Goal: Information Seeking & Learning: Learn about a topic

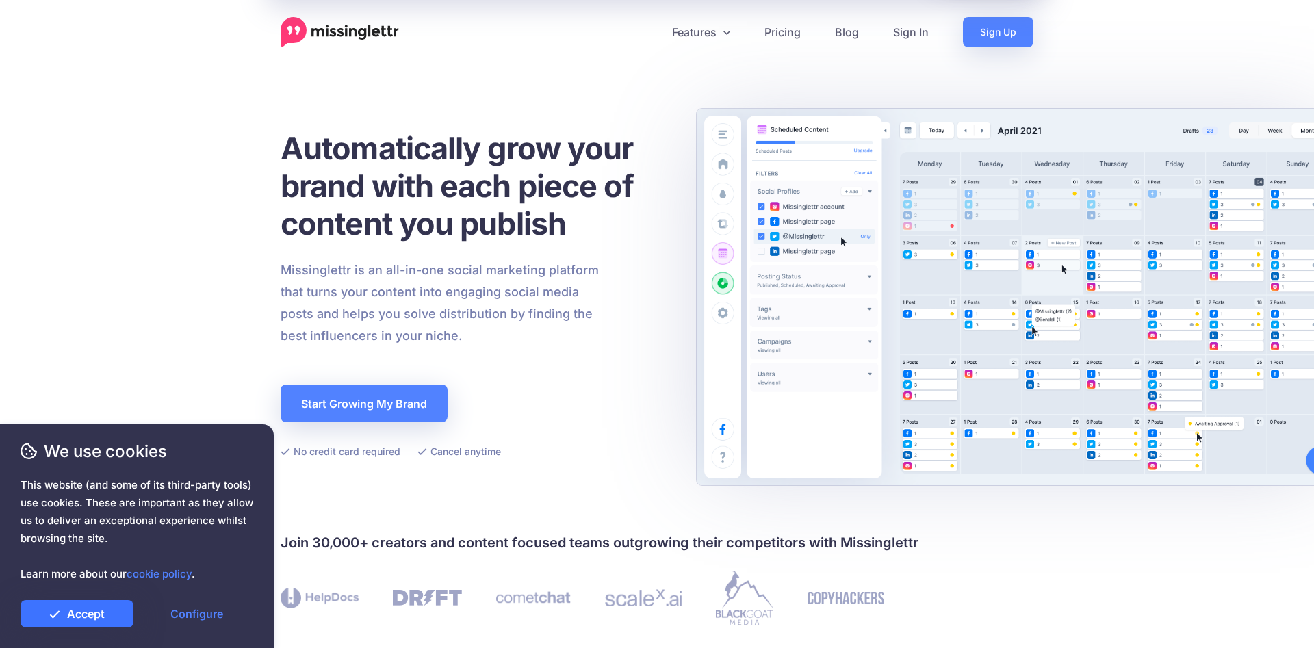
click at [73, 619] on link "Accept" at bounding box center [77, 613] width 113 height 27
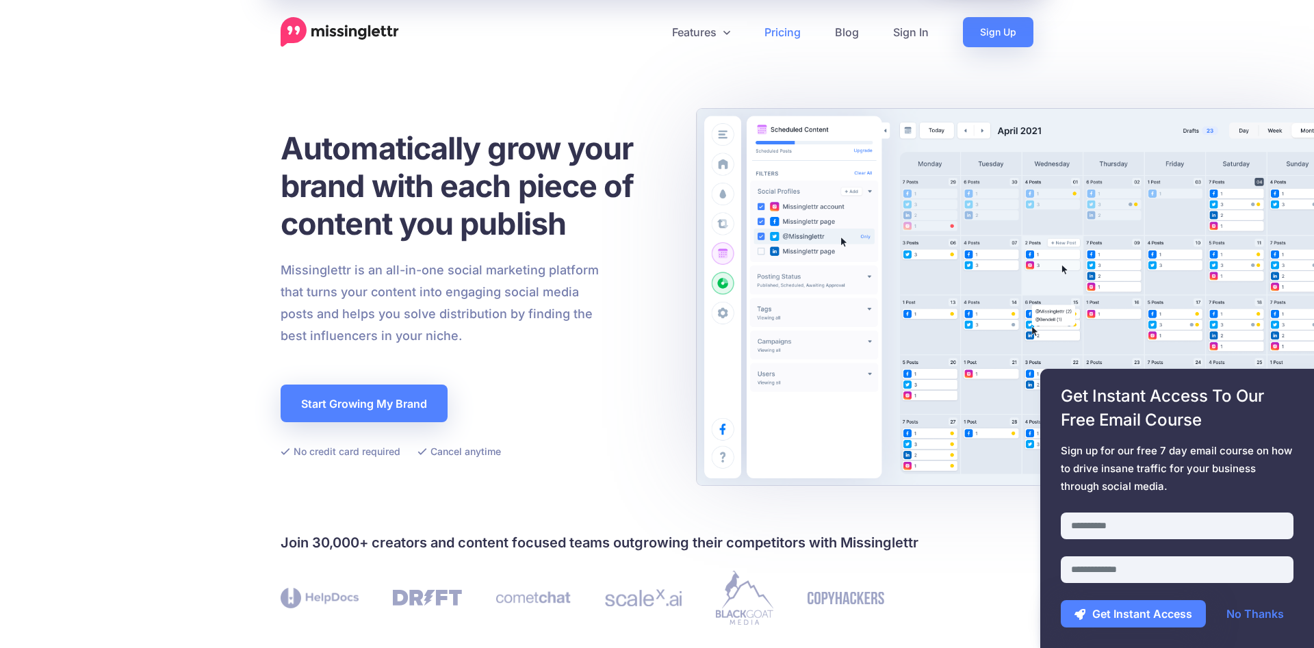
click at [788, 29] on link "Pricing" at bounding box center [782, 32] width 70 height 30
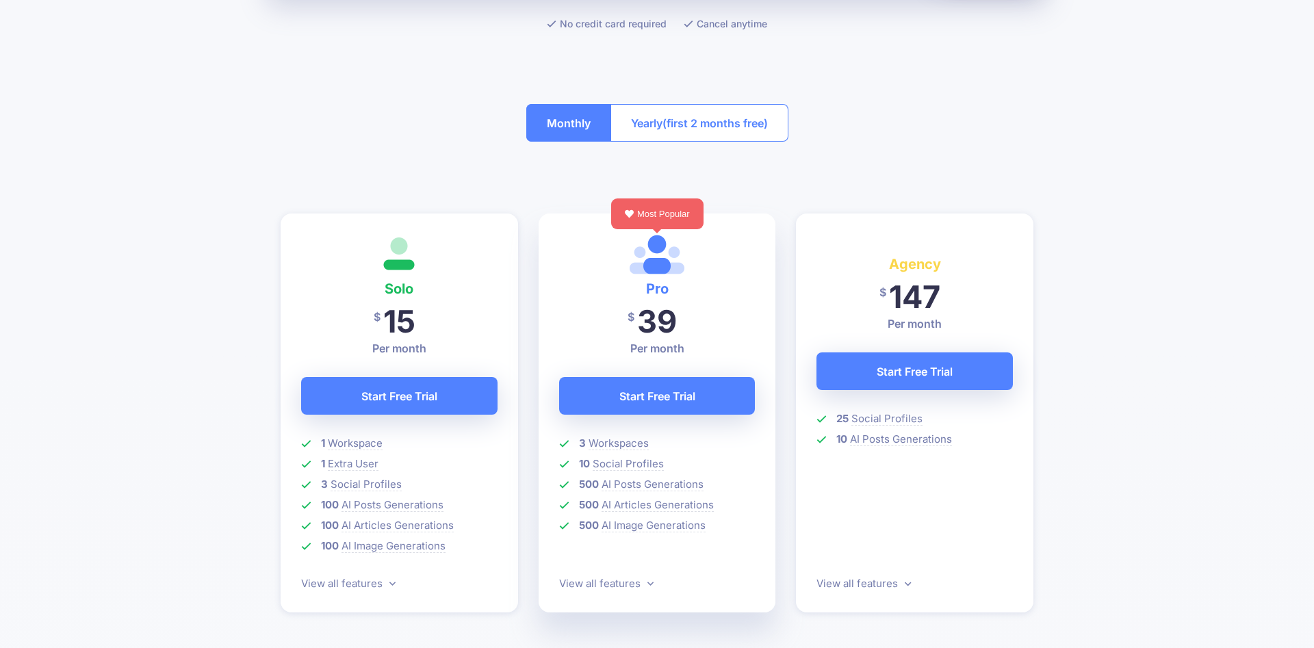
scroll to position [279, 0]
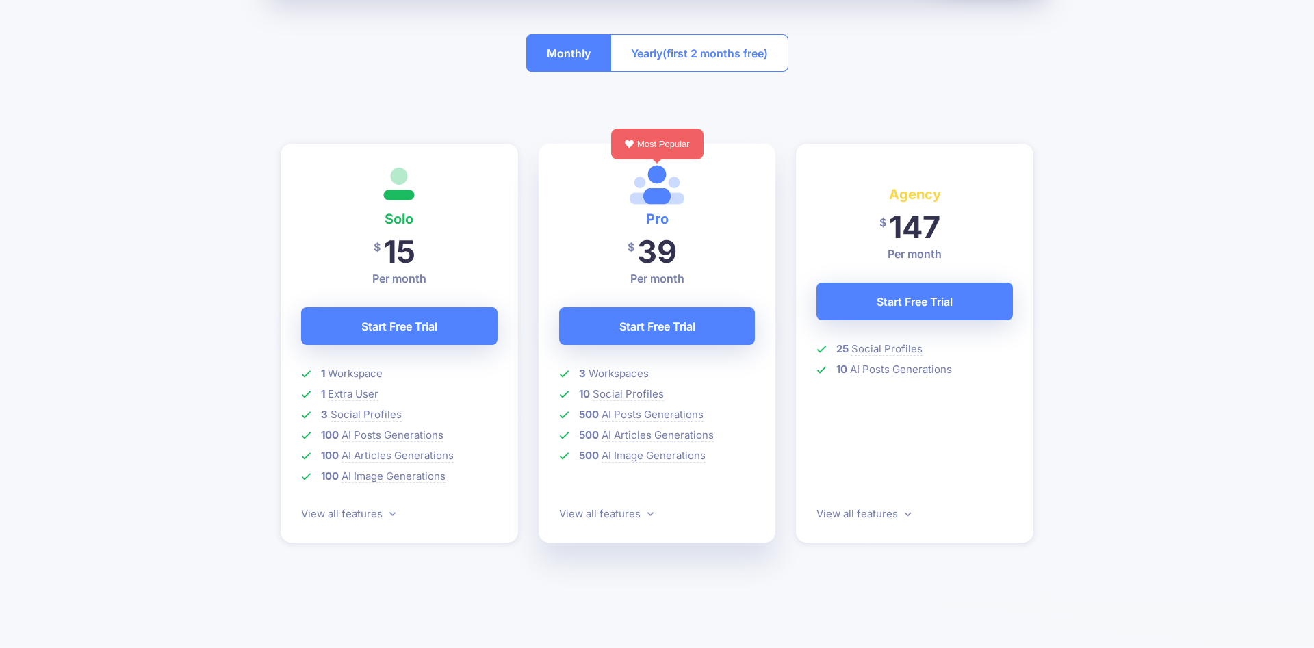
click at [567, 53] on button "Monthly" at bounding box center [568, 53] width 85 height 38
click at [697, 49] on span "(first 2 months free)" at bounding box center [714, 53] width 105 height 22
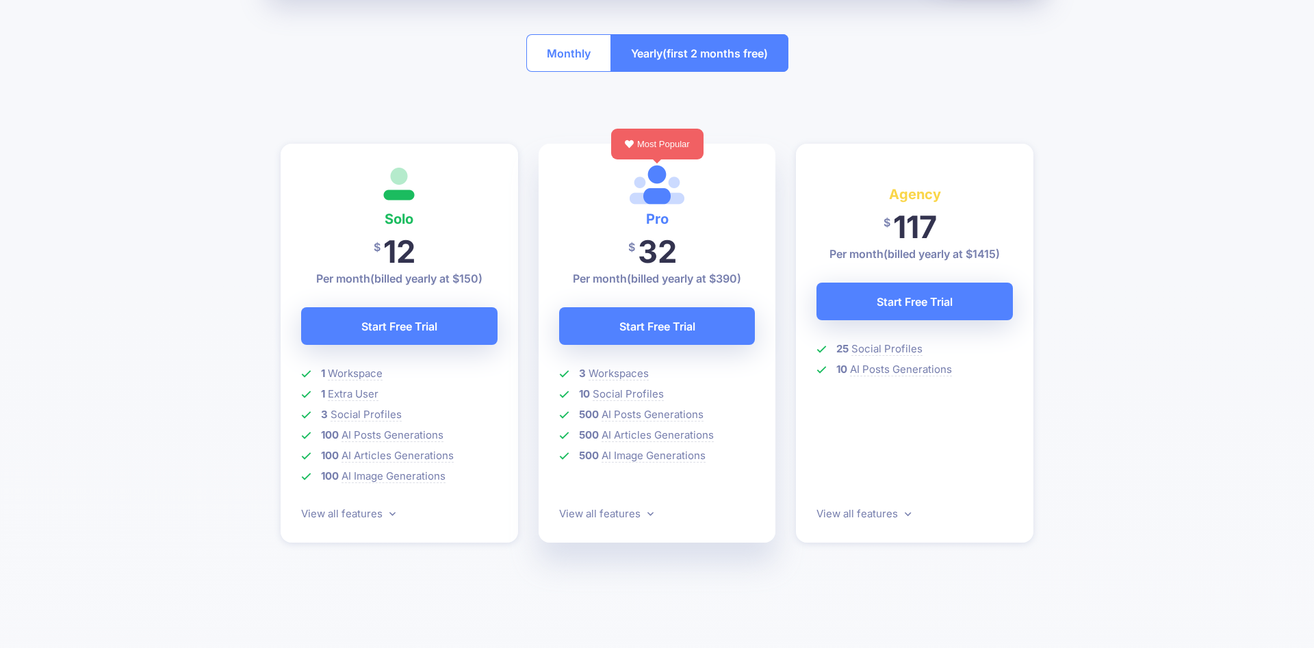
click at [667, 57] on span "(first 2 months free)" at bounding box center [714, 53] width 105 height 22
click at [559, 51] on button "Monthly" at bounding box center [568, 53] width 85 height 38
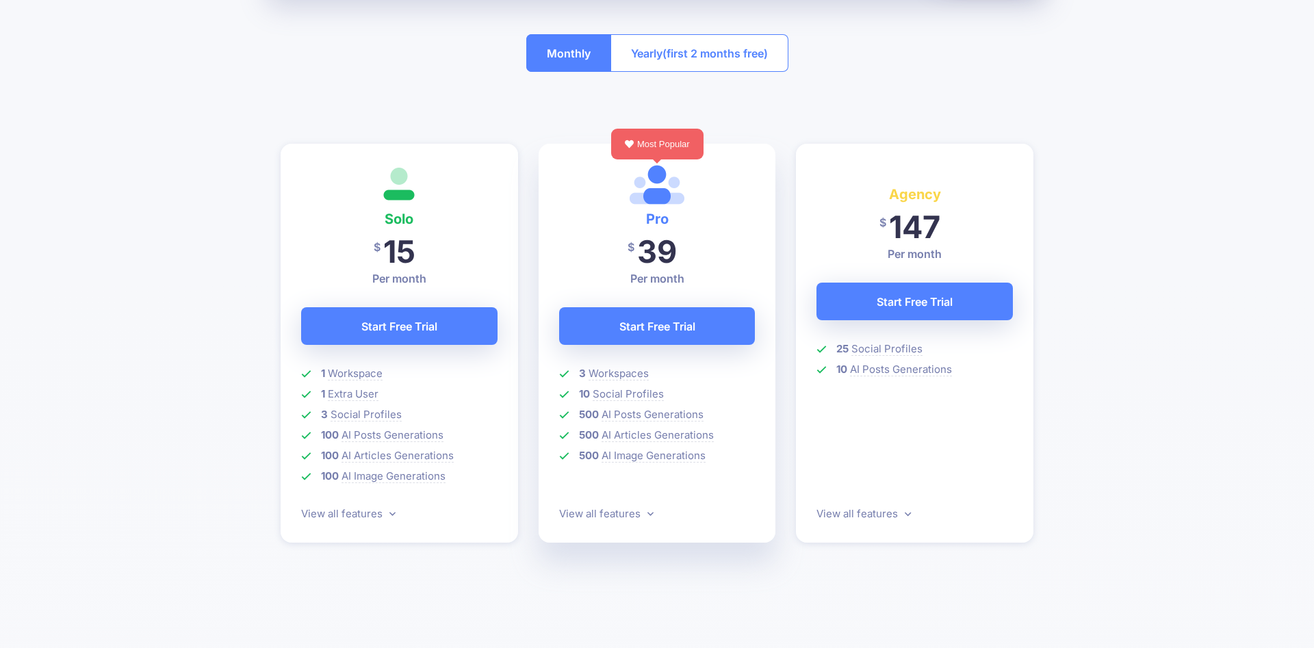
click at [659, 44] on button "Yearly (first 2 months free)" at bounding box center [699, 53] width 178 height 38
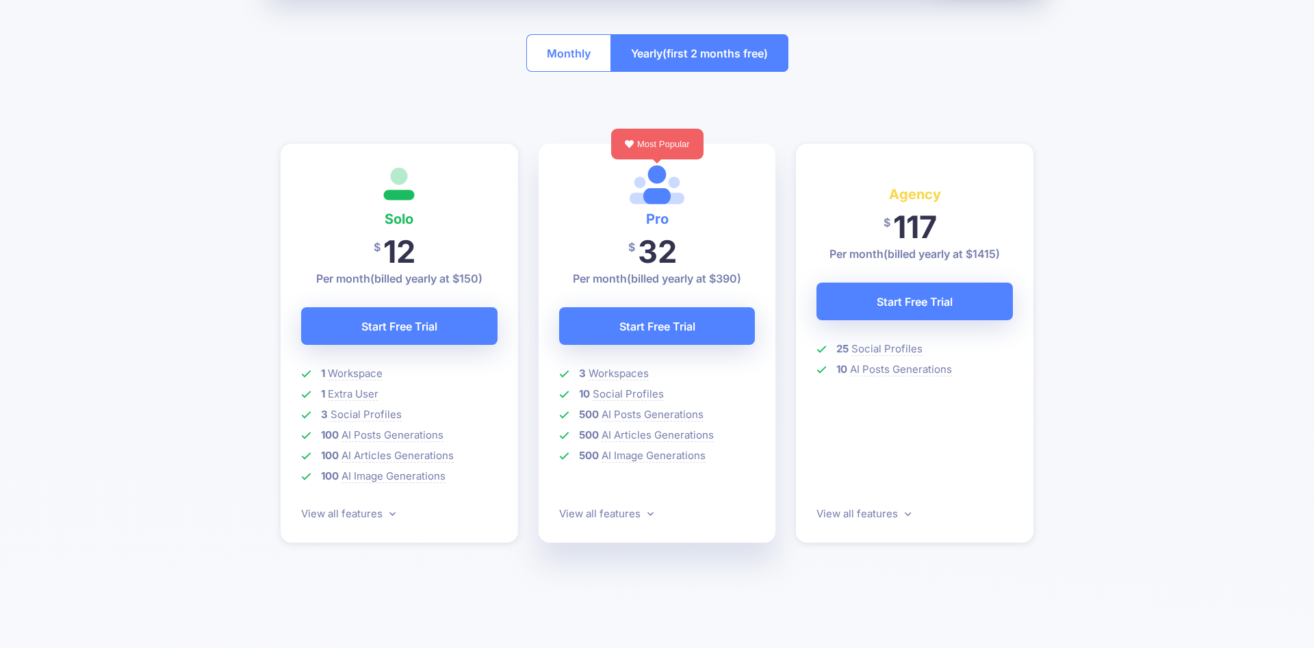
click at [558, 57] on button "Monthly" at bounding box center [568, 53] width 85 height 38
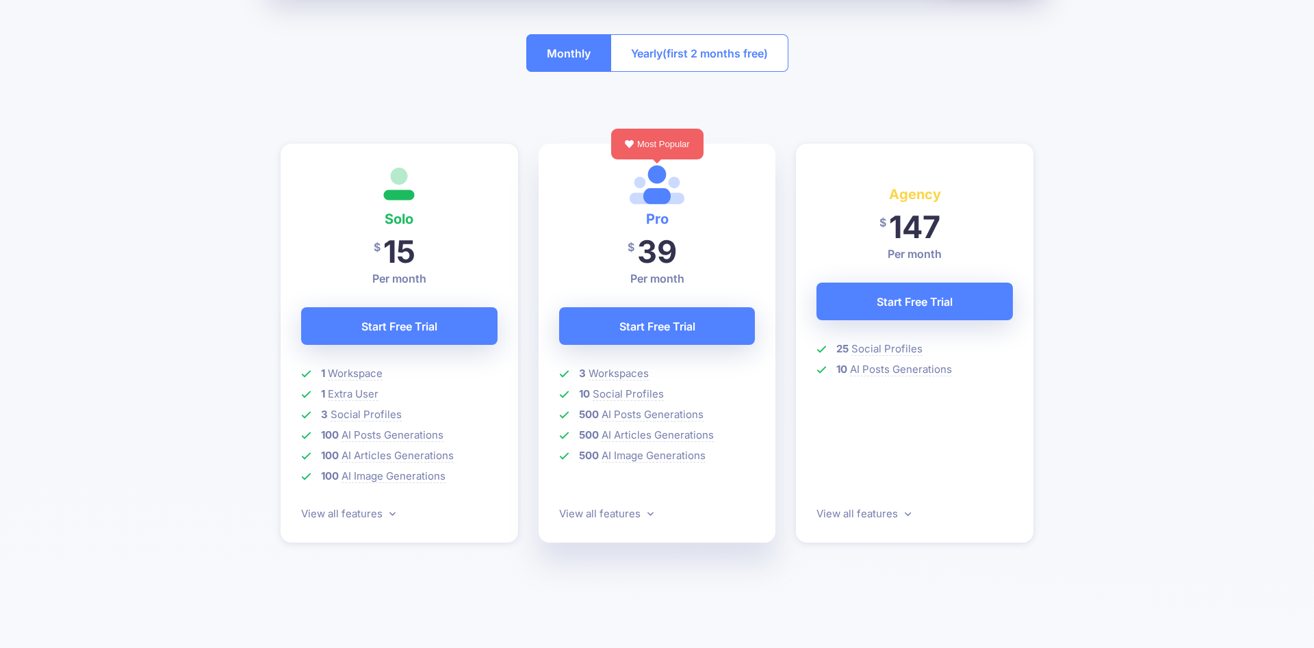
scroll to position [0, 0]
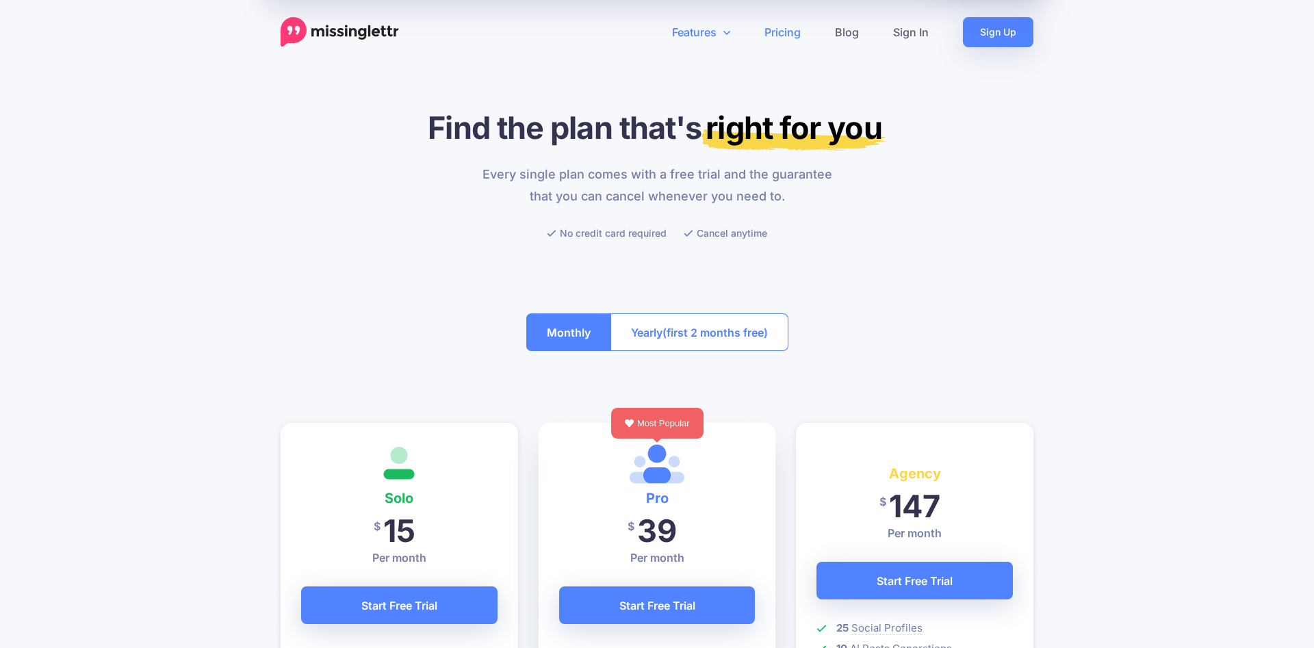
click at [698, 28] on link "Features" at bounding box center [701, 32] width 92 height 30
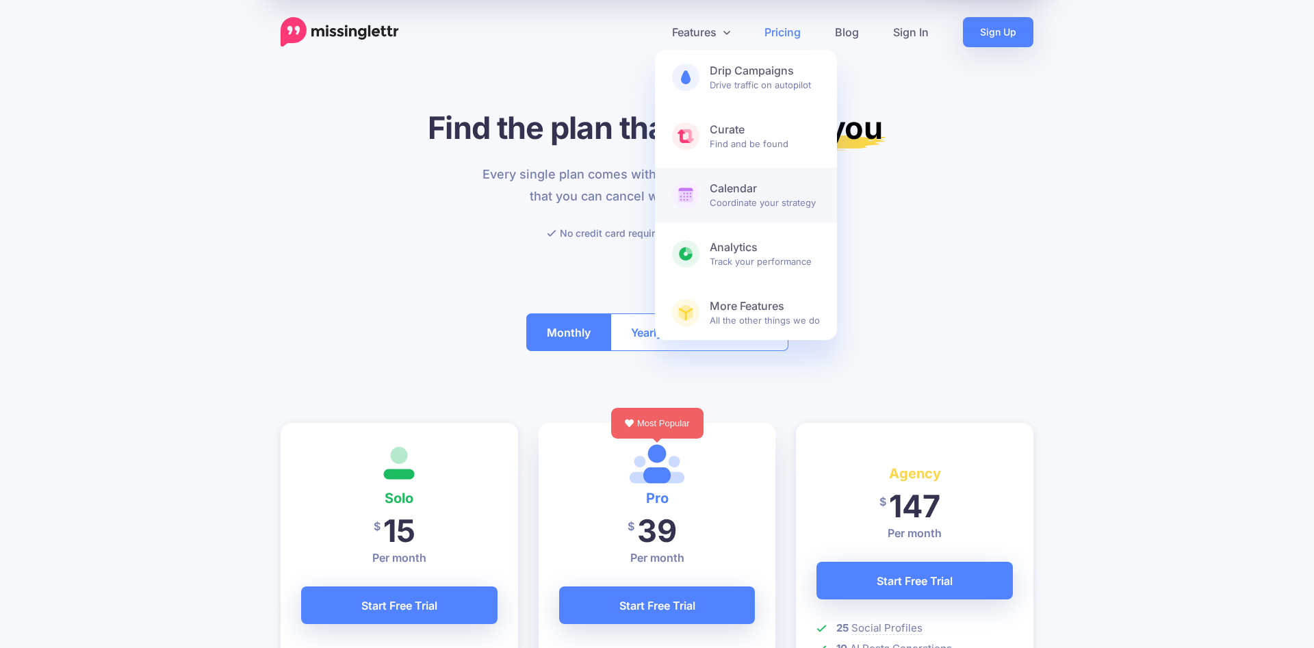
click at [743, 192] on b "Calendar" at bounding box center [765, 188] width 110 height 14
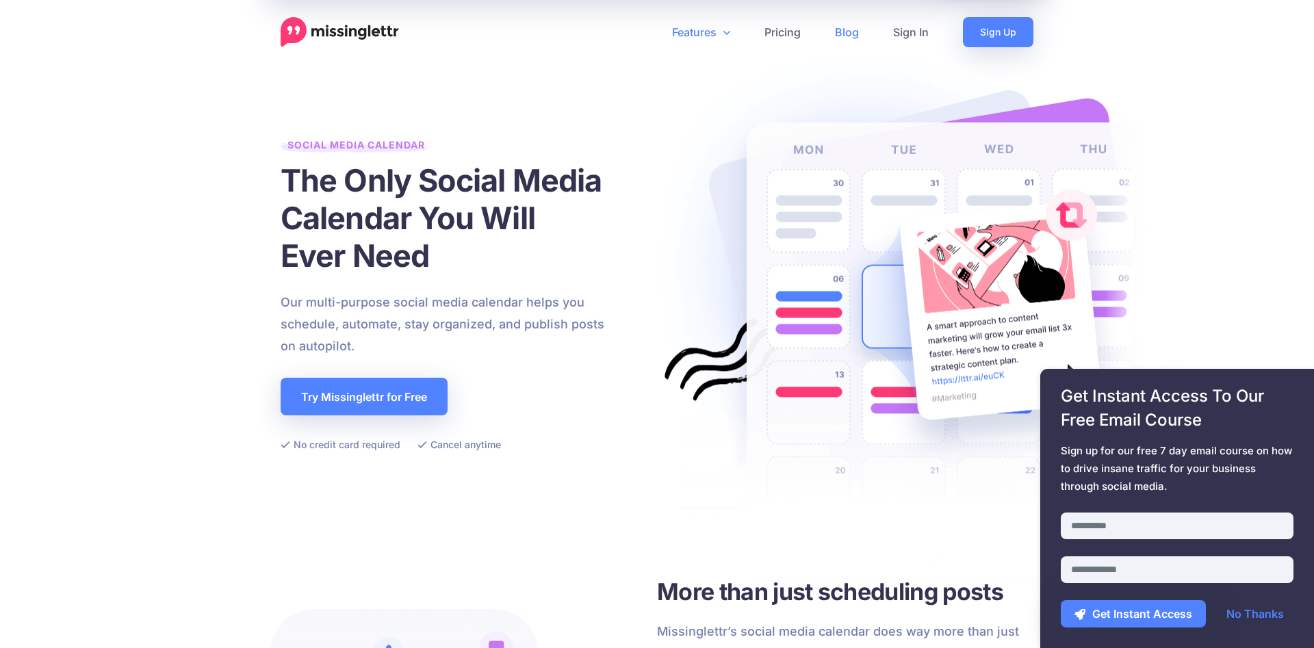
click at [858, 36] on link "Blog" at bounding box center [847, 32] width 58 height 30
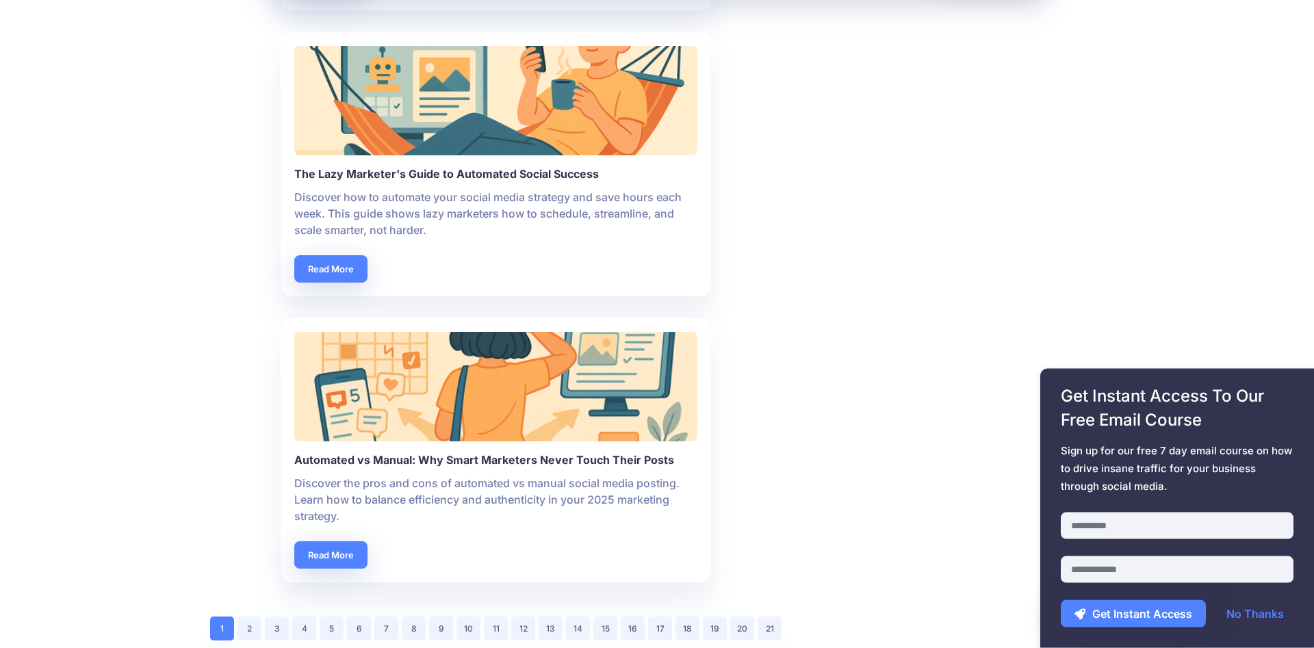
scroll to position [3351, 0]
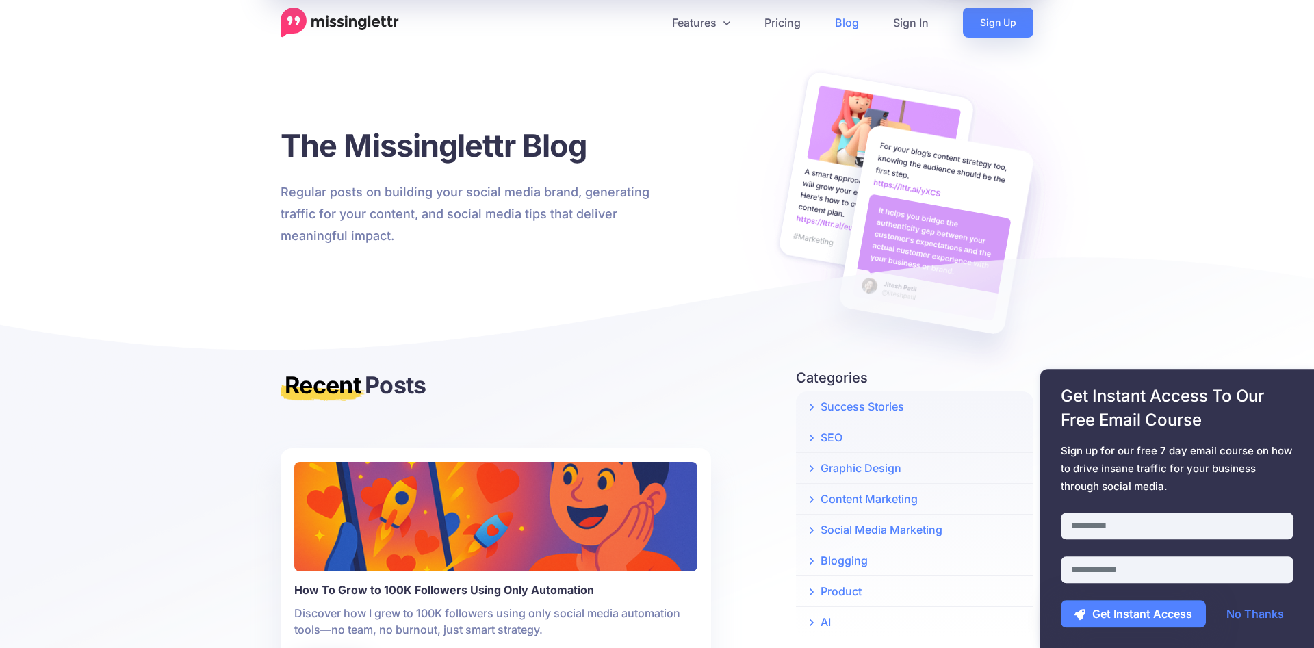
scroll to position [0, 0]
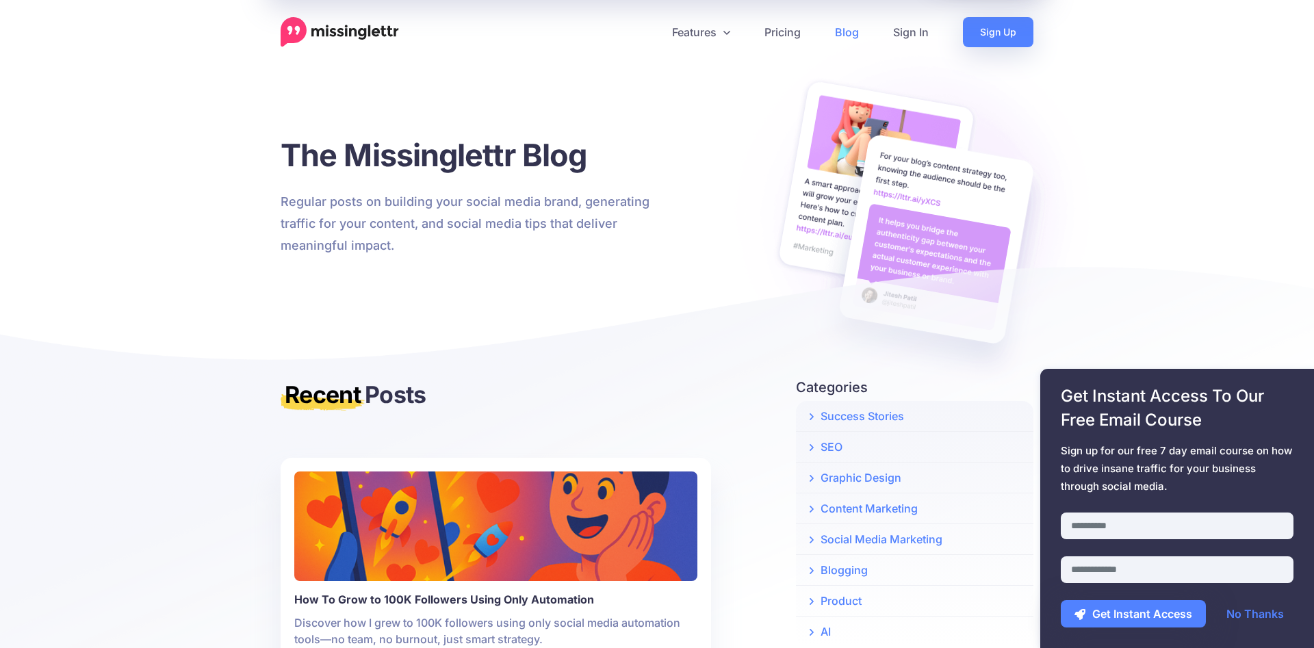
click at [331, 35] on img at bounding box center [340, 32] width 118 height 30
